Goal: Task Accomplishment & Management: Manage account settings

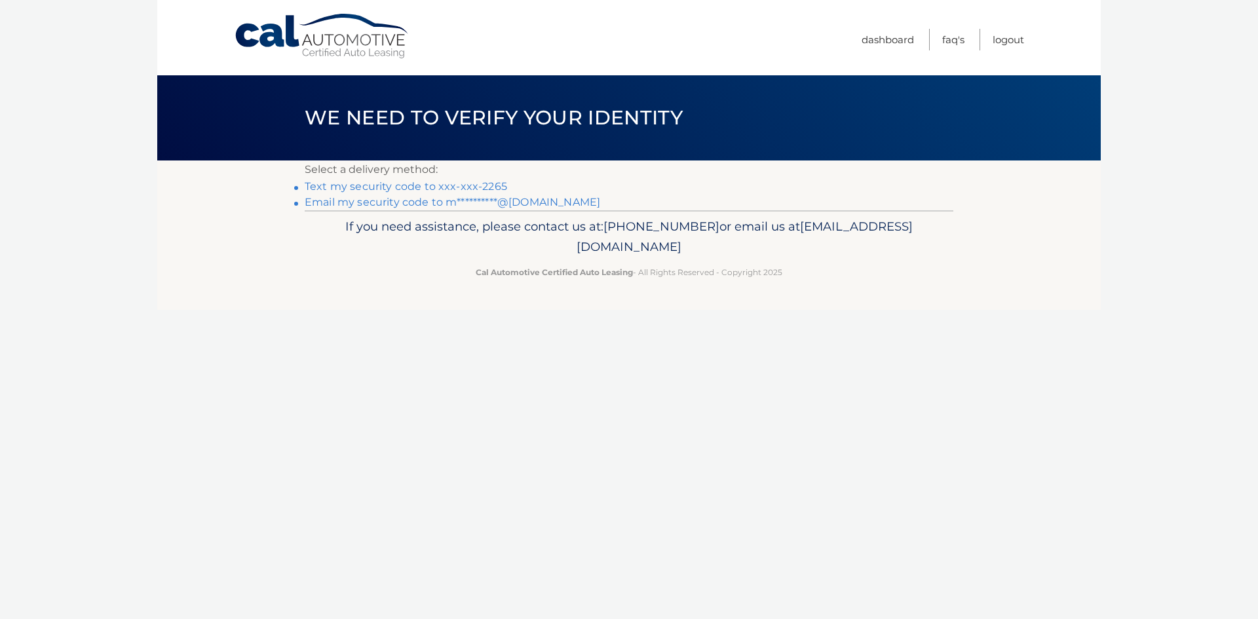
click at [428, 185] on link "Text my security code to xxx-xxx-2265" at bounding box center [406, 186] width 202 height 12
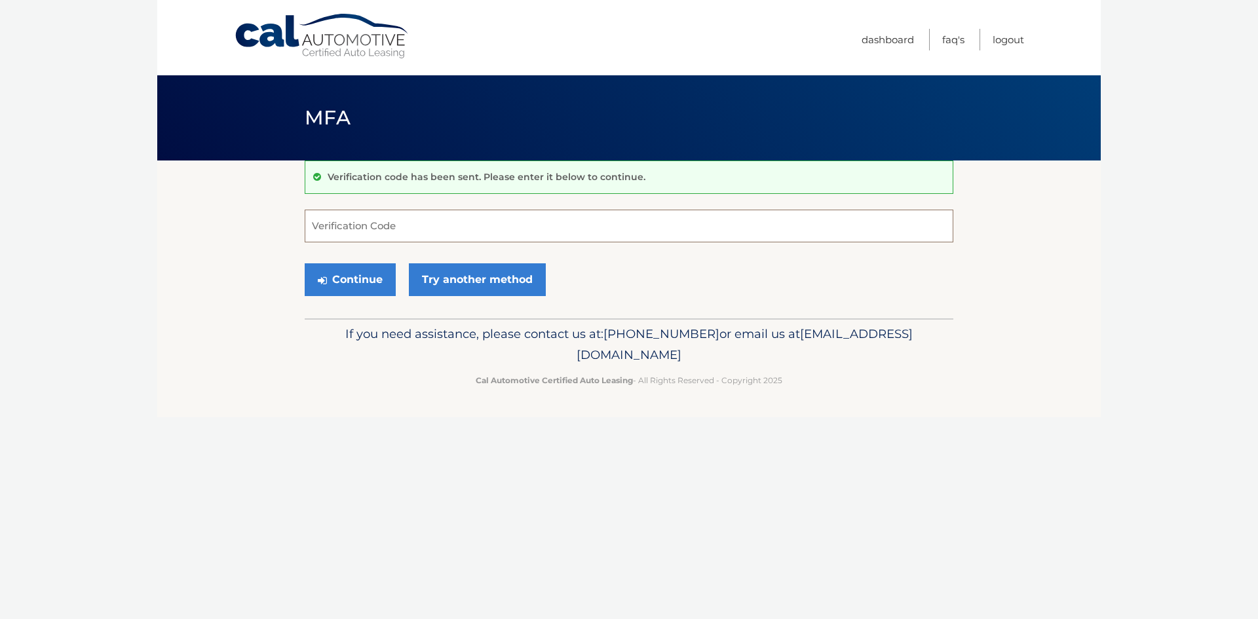
click at [396, 228] on input "Verification Code" at bounding box center [629, 226] width 649 height 33
type input "162701"
click at [352, 281] on button "Continue" at bounding box center [350, 279] width 91 height 33
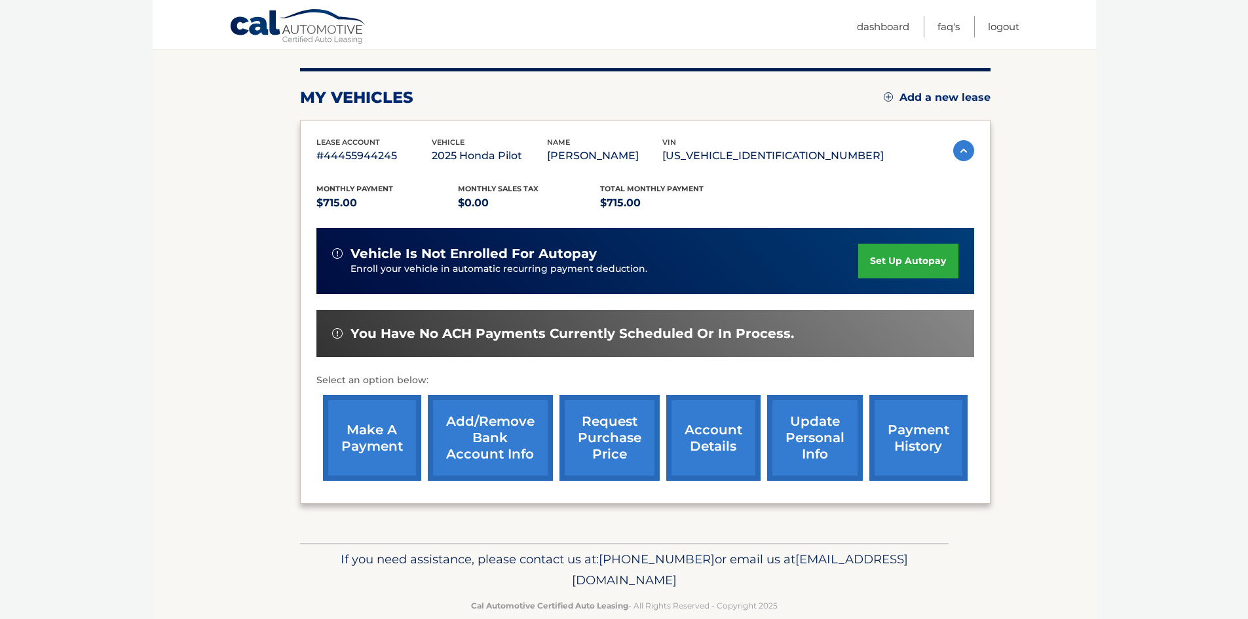
scroll to position [109, 0]
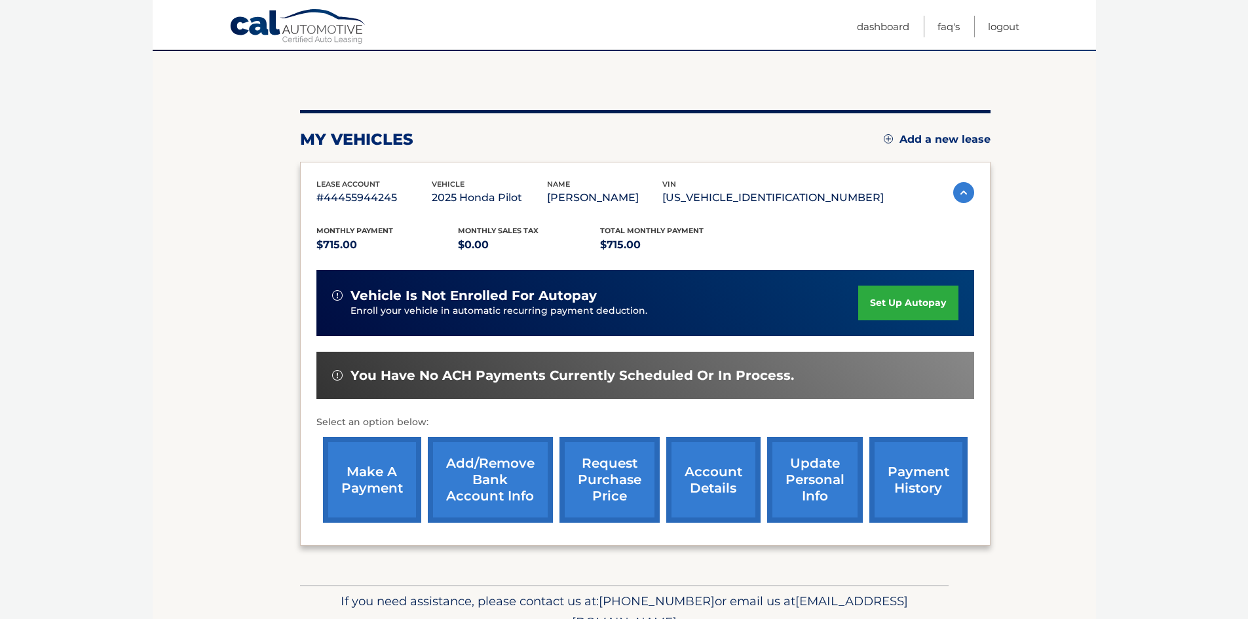
click at [409, 481] on link "make a payment" at bounding box center [372, 480] width 98 height 86
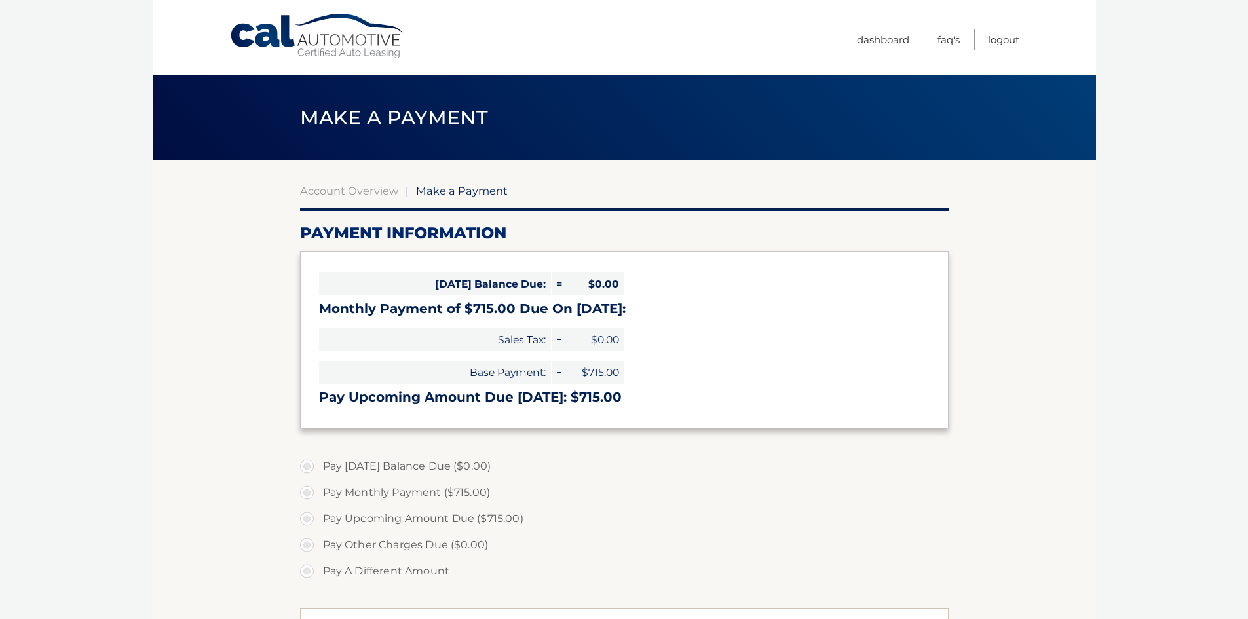
select select "MTc4ZTE1NzUtMjdiZS00OWExLWJjZDMtMWViMjI1NDE2ZmQz"
click at [1007, 46] on link "Logout" at bounding box center [1003, 40] width 31 height 22
